Goal: Browse casually

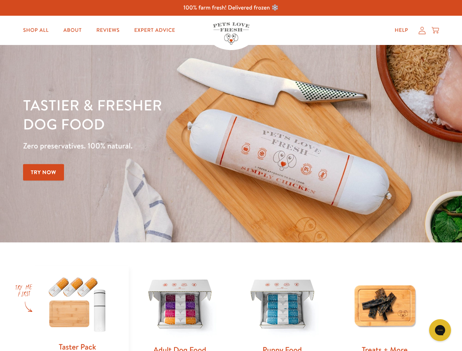
click at [231, 176] on div "Tastier & fresher dog food Zero preservatives. 100% natural. Try Now" at bounding box center [161, 143] width 277 height 97
click at [440, 330] on icon "Open gorgias live chat" at bounding box center [439, 330] width 7 height 7
